Goal: Information Seeking & Learning: Understand process/instructions

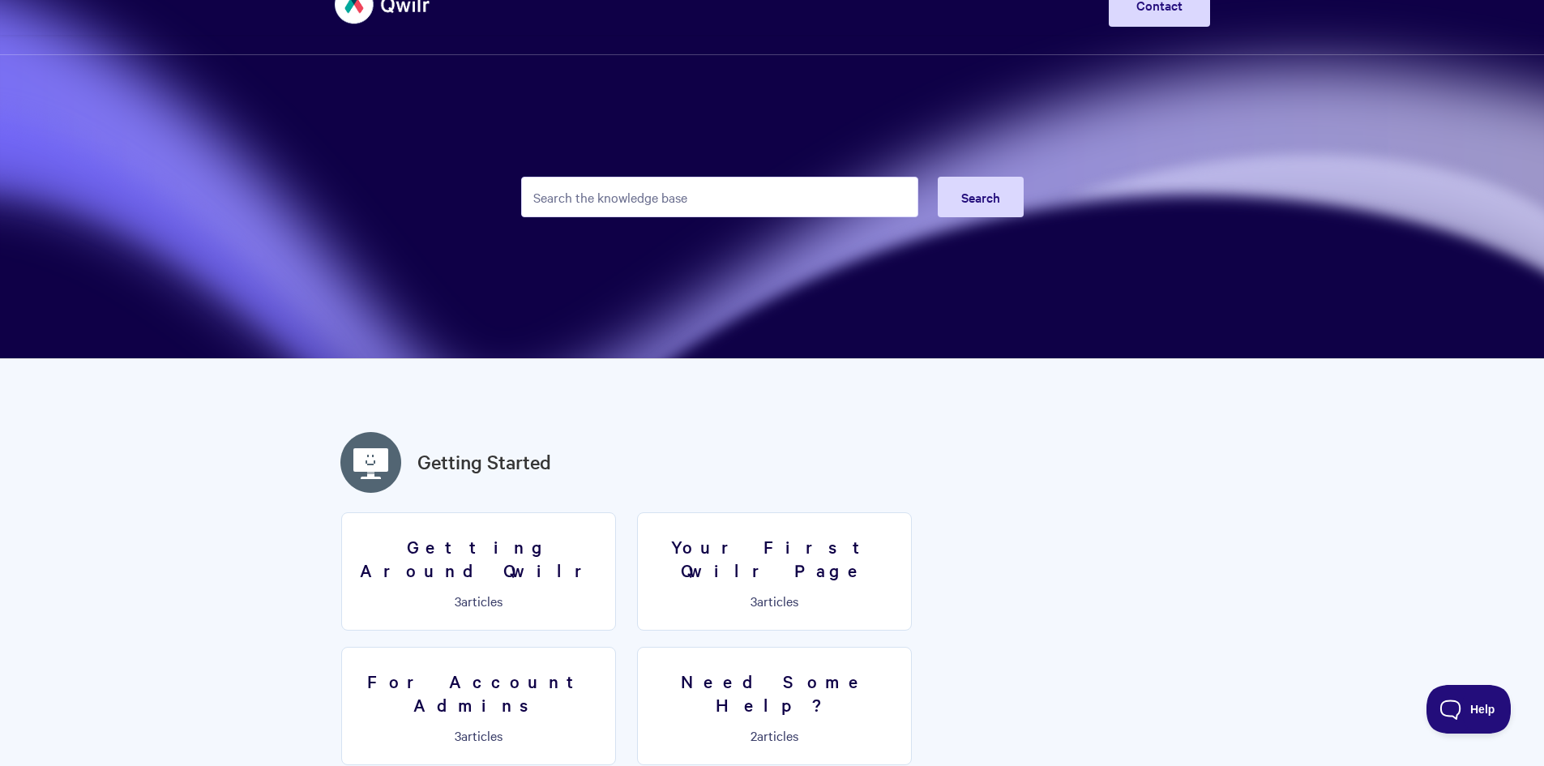
scroll to position [81, 0]
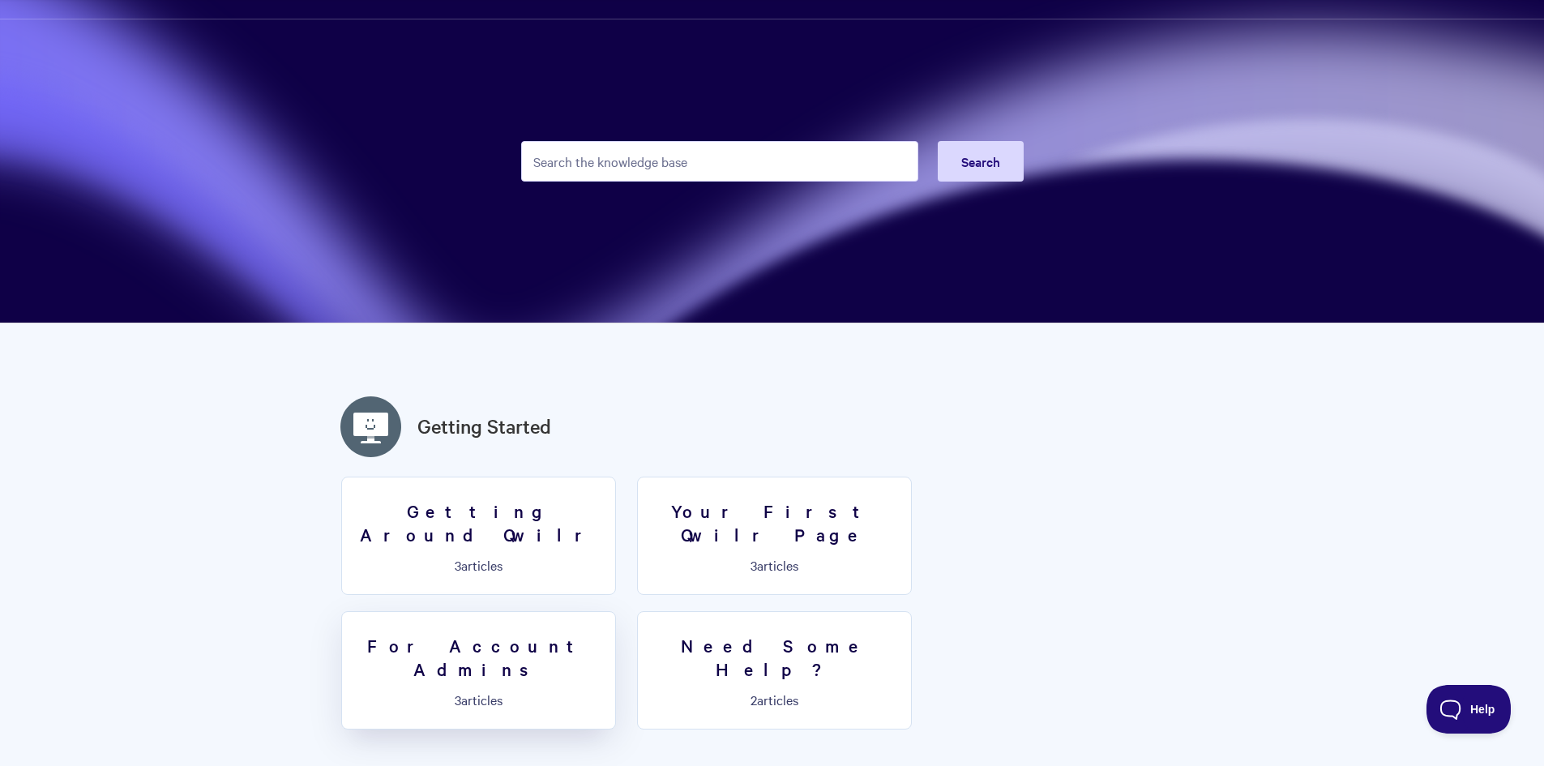
click at [605, 634] on h3 "For Account Admins" at bounding box center [479, 657] width 254 height 46
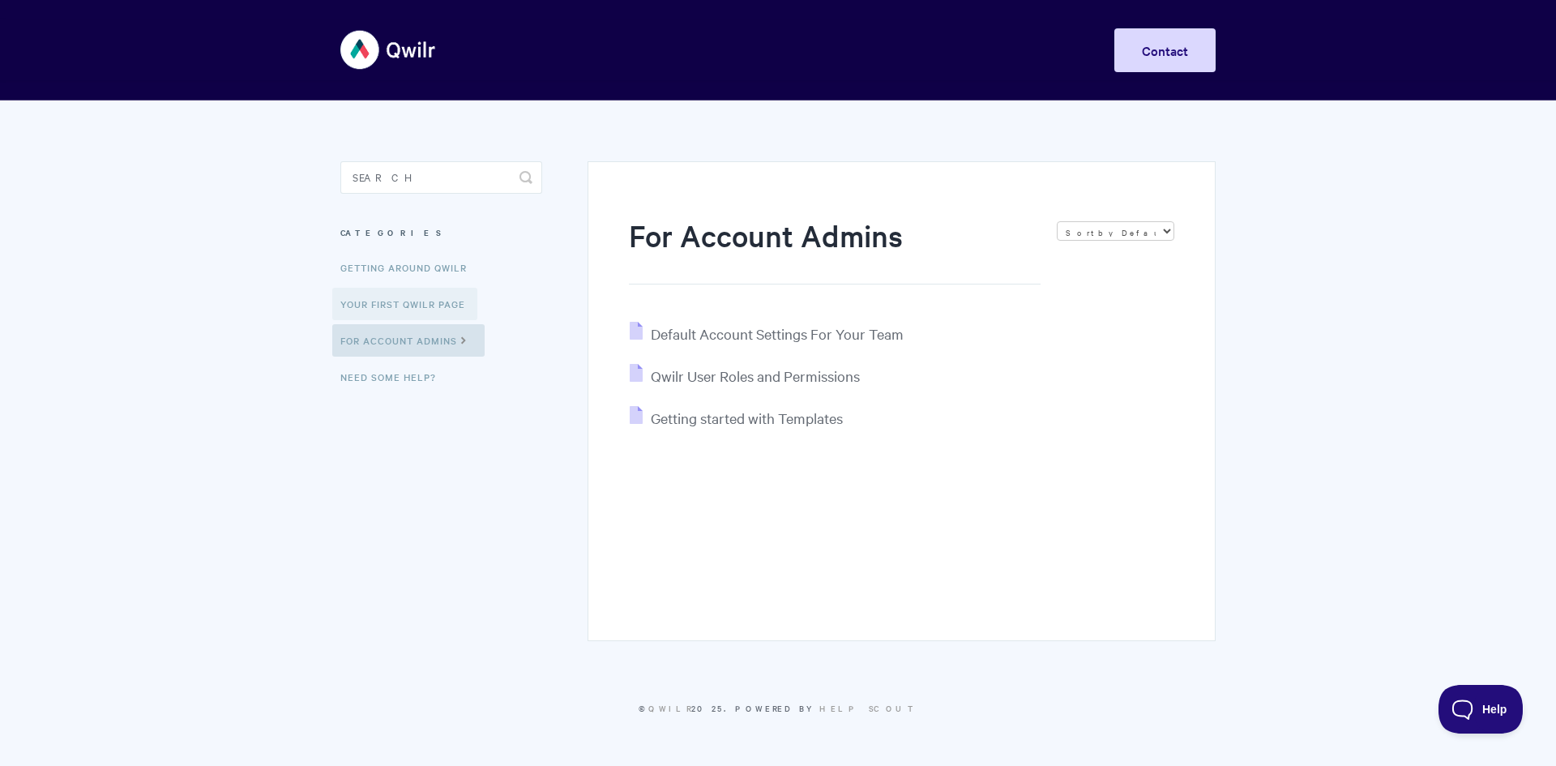
click at [402, 306] on link "Your First Qwilr Page" at bounding box center [404, 304] width 145 height 32
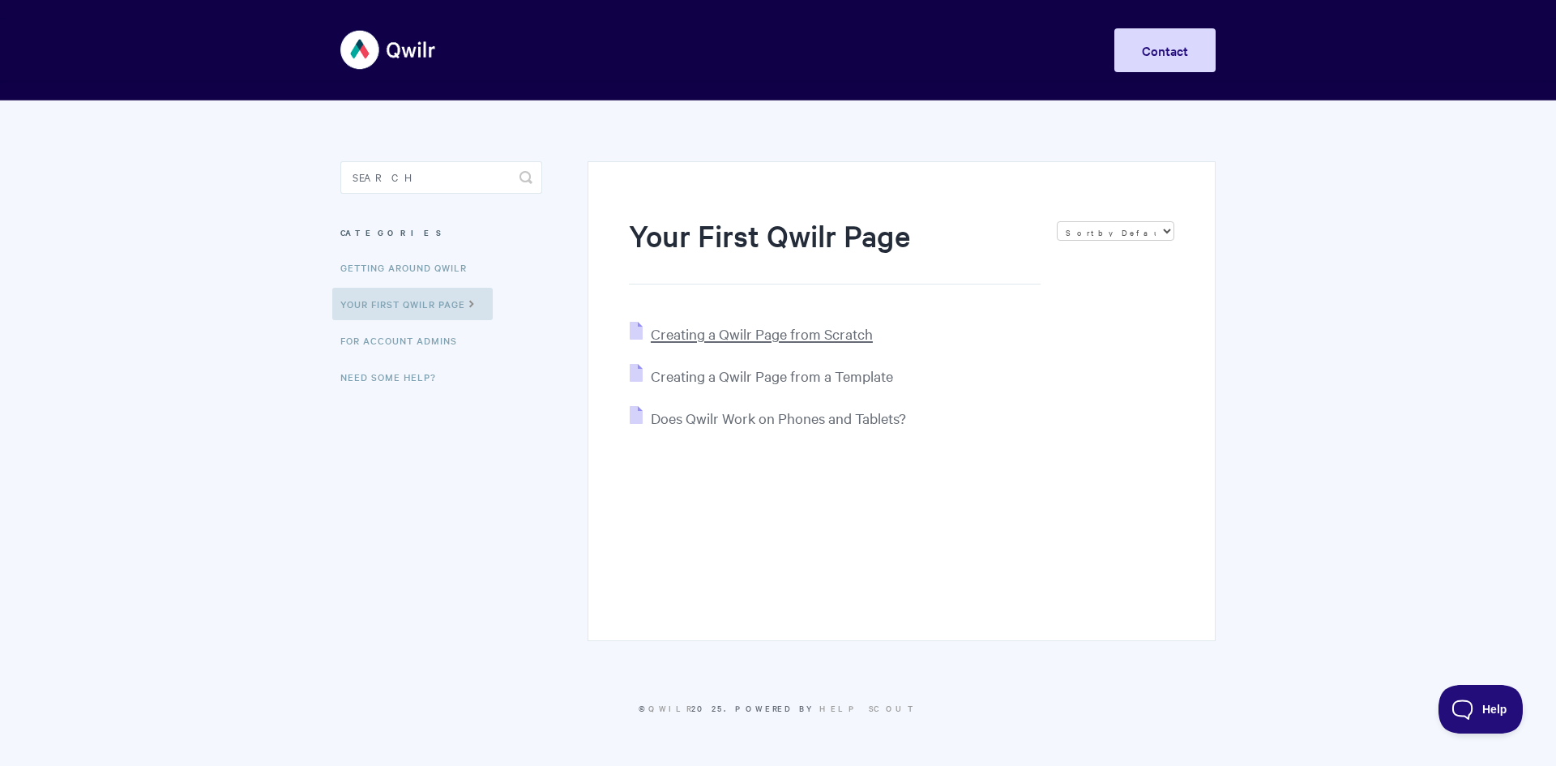
click at [771, 332] on span "Creating a Qwilr Page from Scratch" at bounding box center [762, 333] width 222 height 19
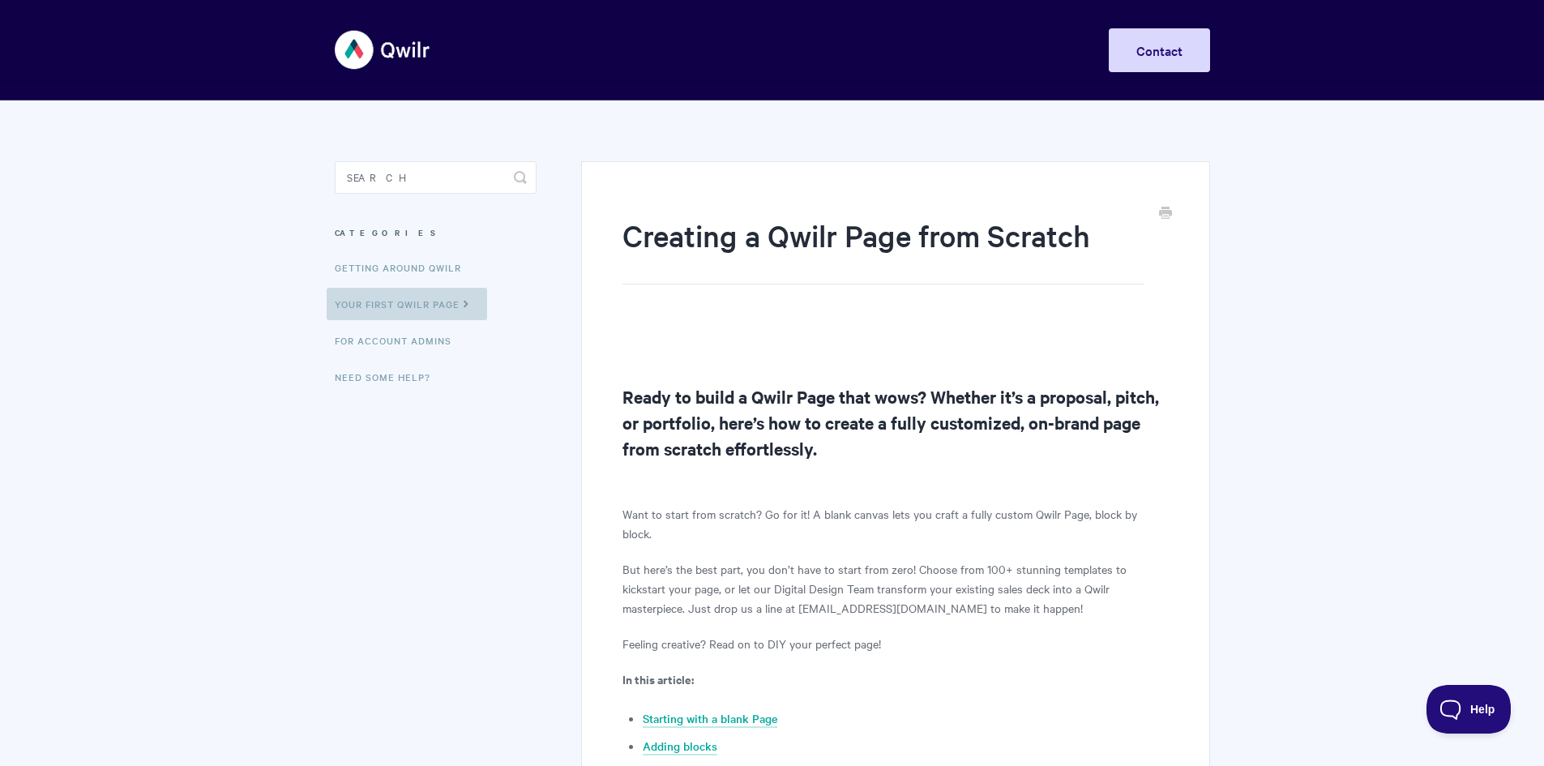
click at [440, 302] on link "Your First Qwilr Page" at bounding box center [407, 304] width 160 height 32
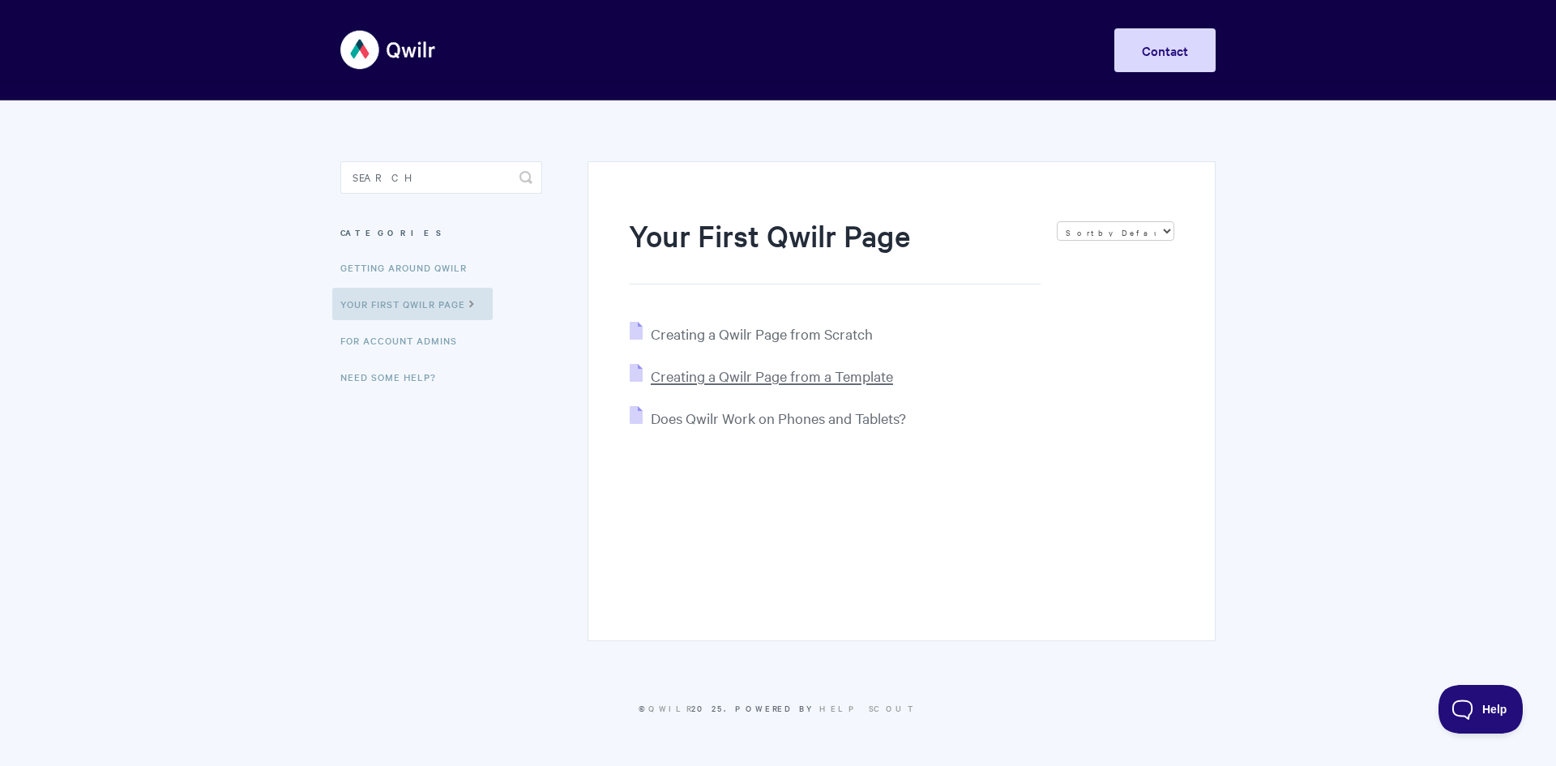
click at [759, 382] on span "Creating a Qwilr Page from a Template" at bounding box center [772, 375] width 242 height 19
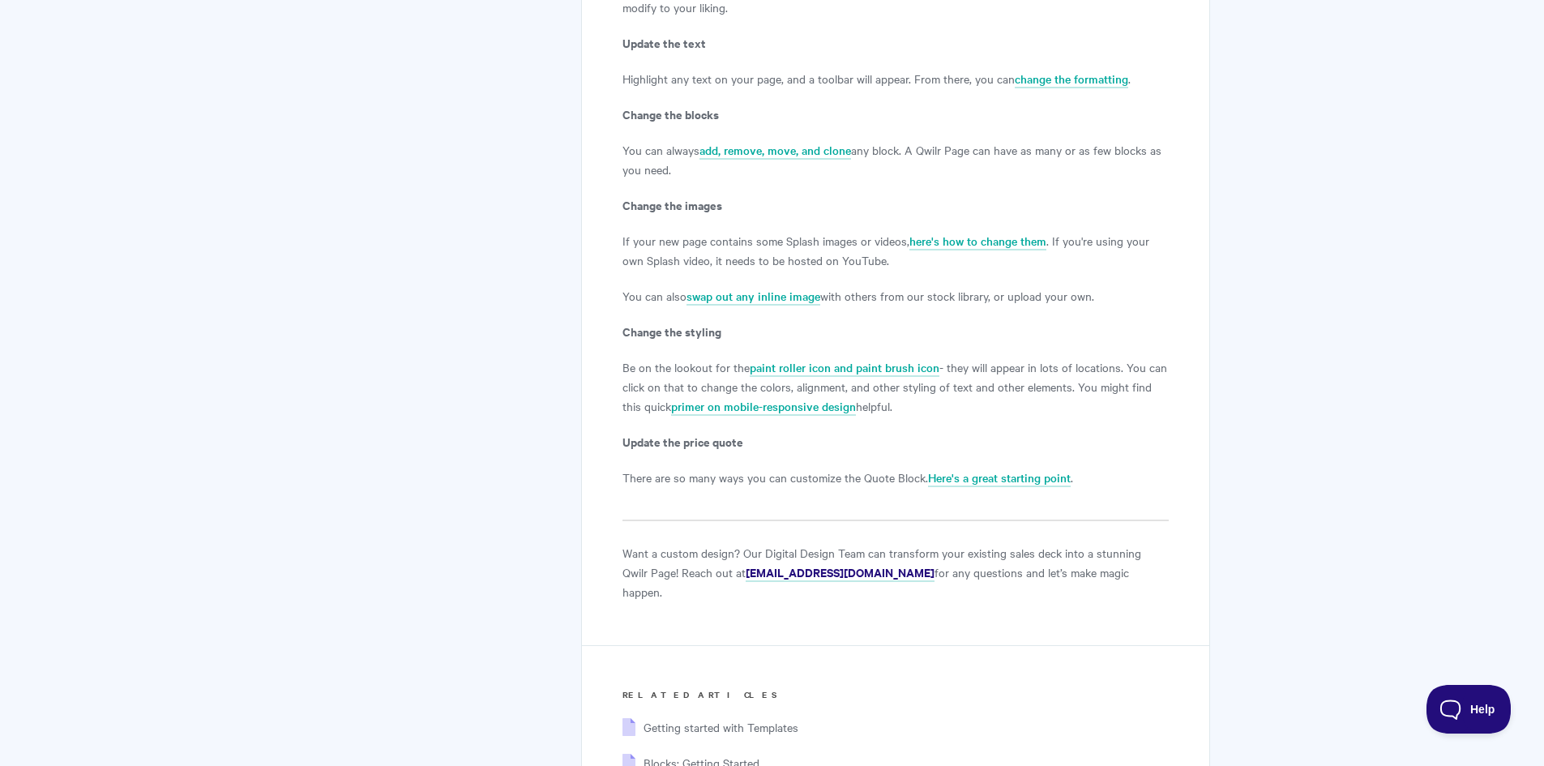
scroll to position [2822, 0]
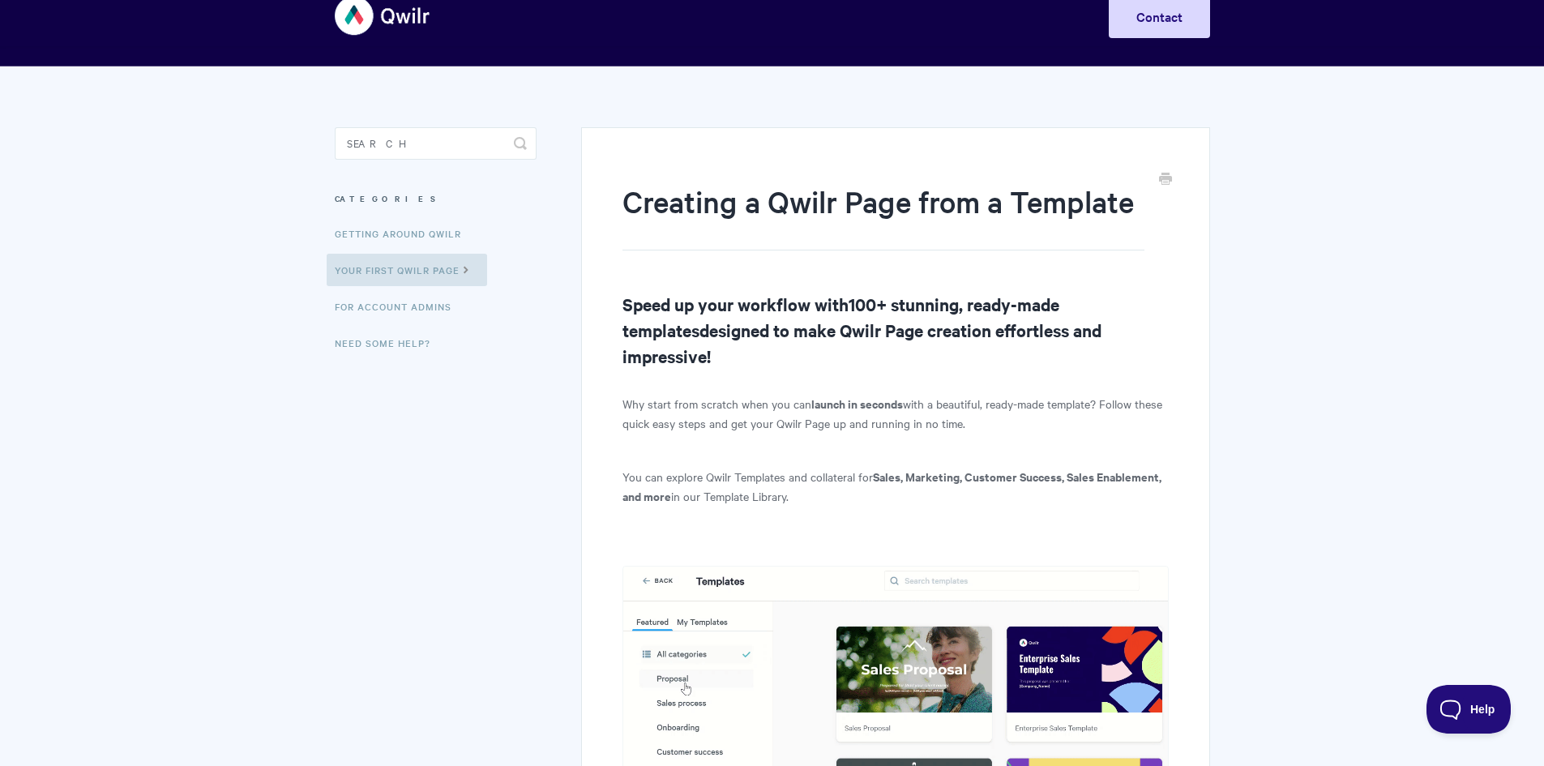
scroll to position [0, 0]
